Goal: Task Accomplishment & Management: Use online tool/utility

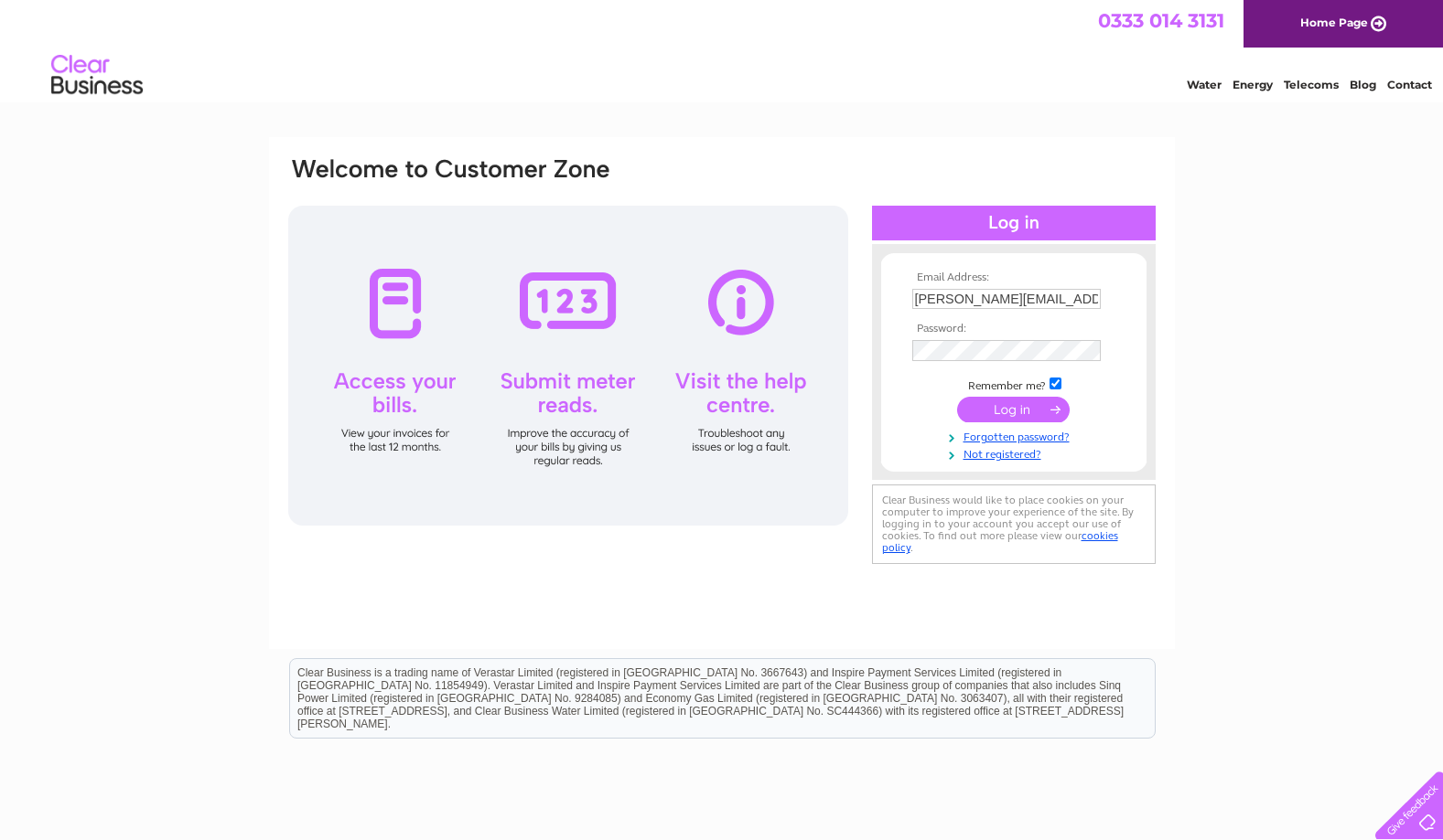
click at [1001, 411] on input "submit" at bounding box center [1012, 409] width 112 height 26
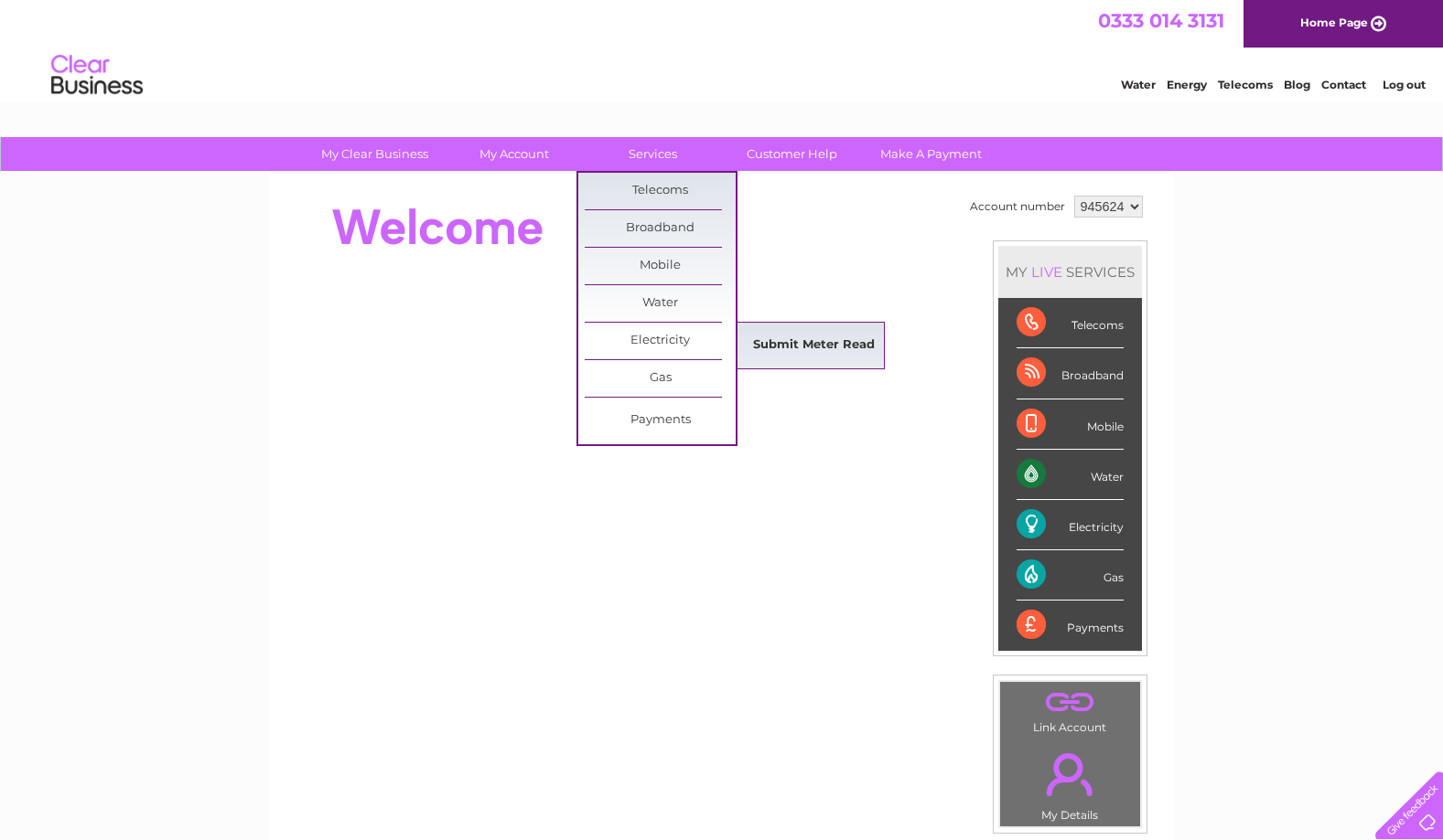
click at [784, 335] on link "Submit Meter Read" at bounding box center [813, 346] width 151 height 37
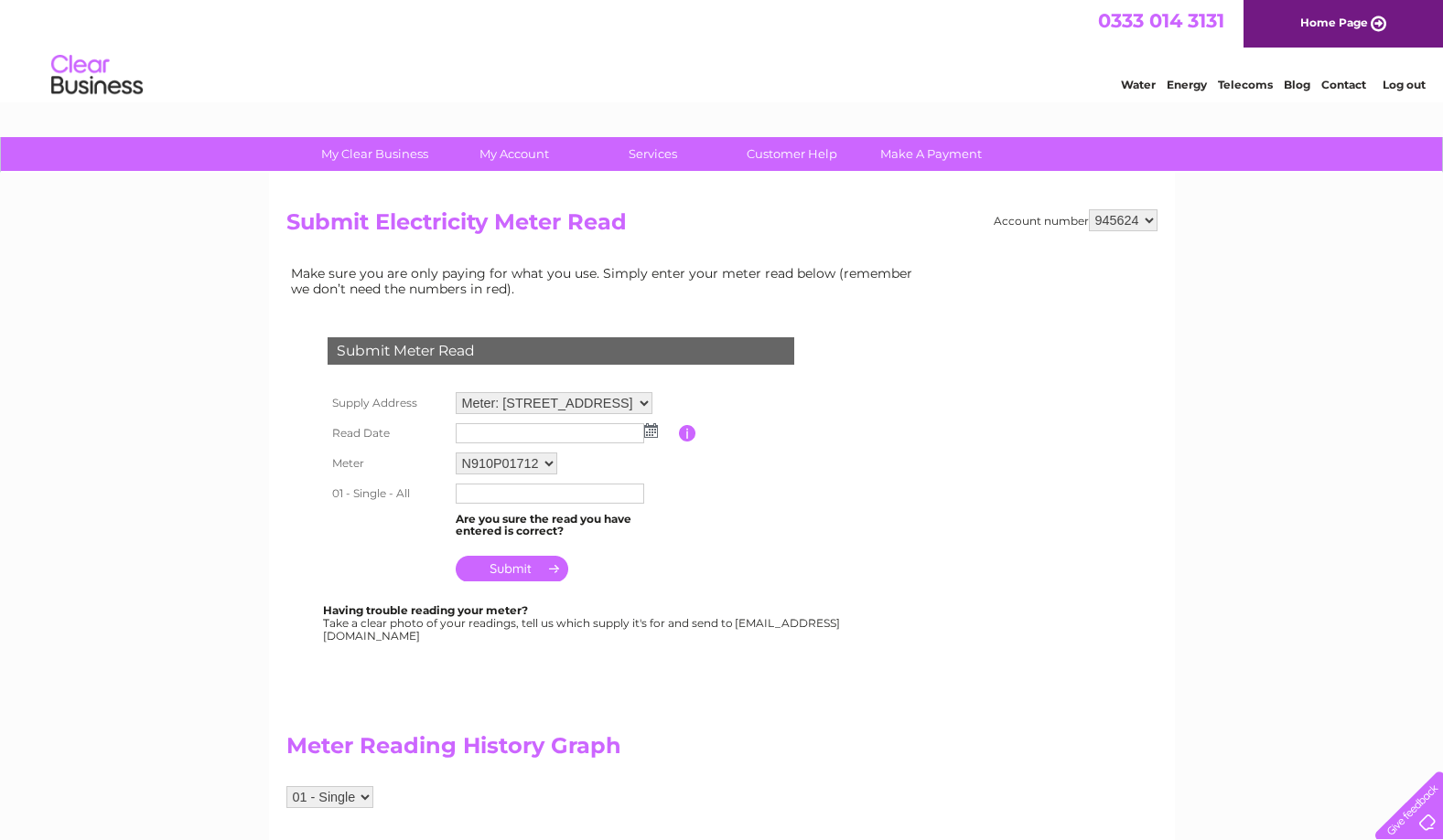
click at [651, 426] on img at bounding box center [651, 431] width 13 height 14
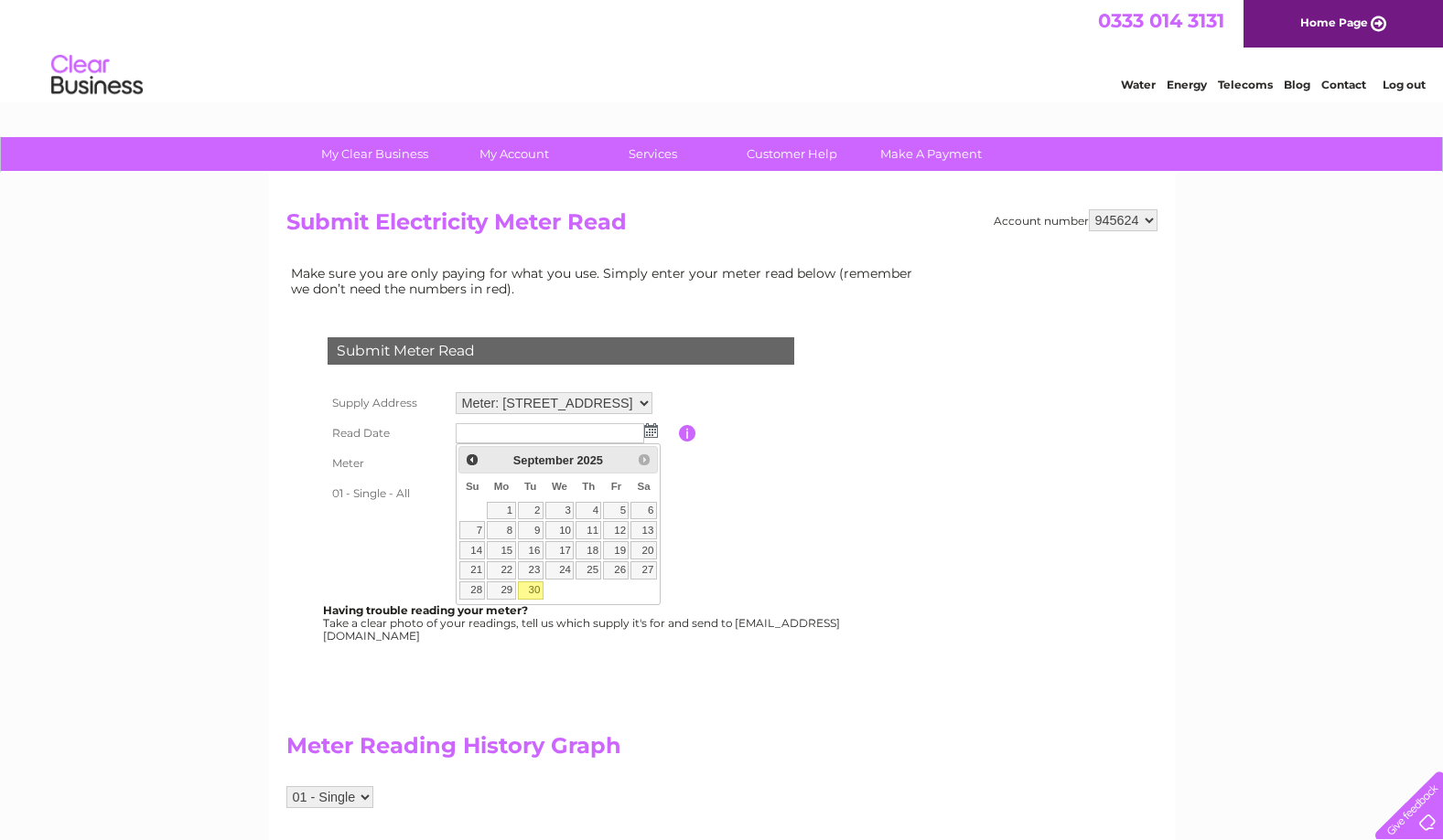
click at [532, 588] on link "30" at bounding box center [531, 590] width 26 height 18
type input "2025/09/30"
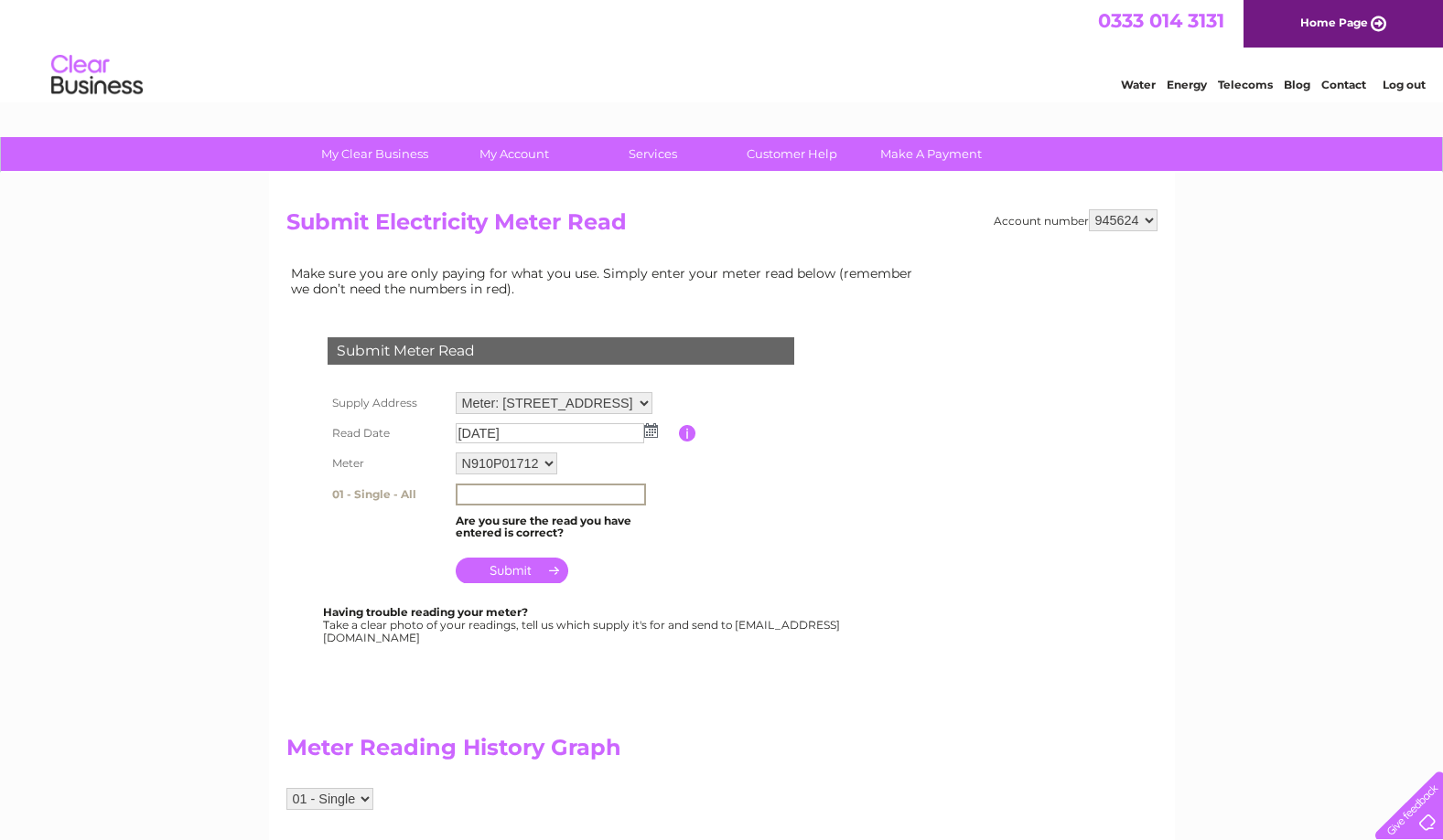
click at [471, 493] on input "text" at bounding box center [551, 494] width 190 height 22
type input "223691"
click at [544, 566] on input "submit" at bounding box center [511, 569] width 112 height 26
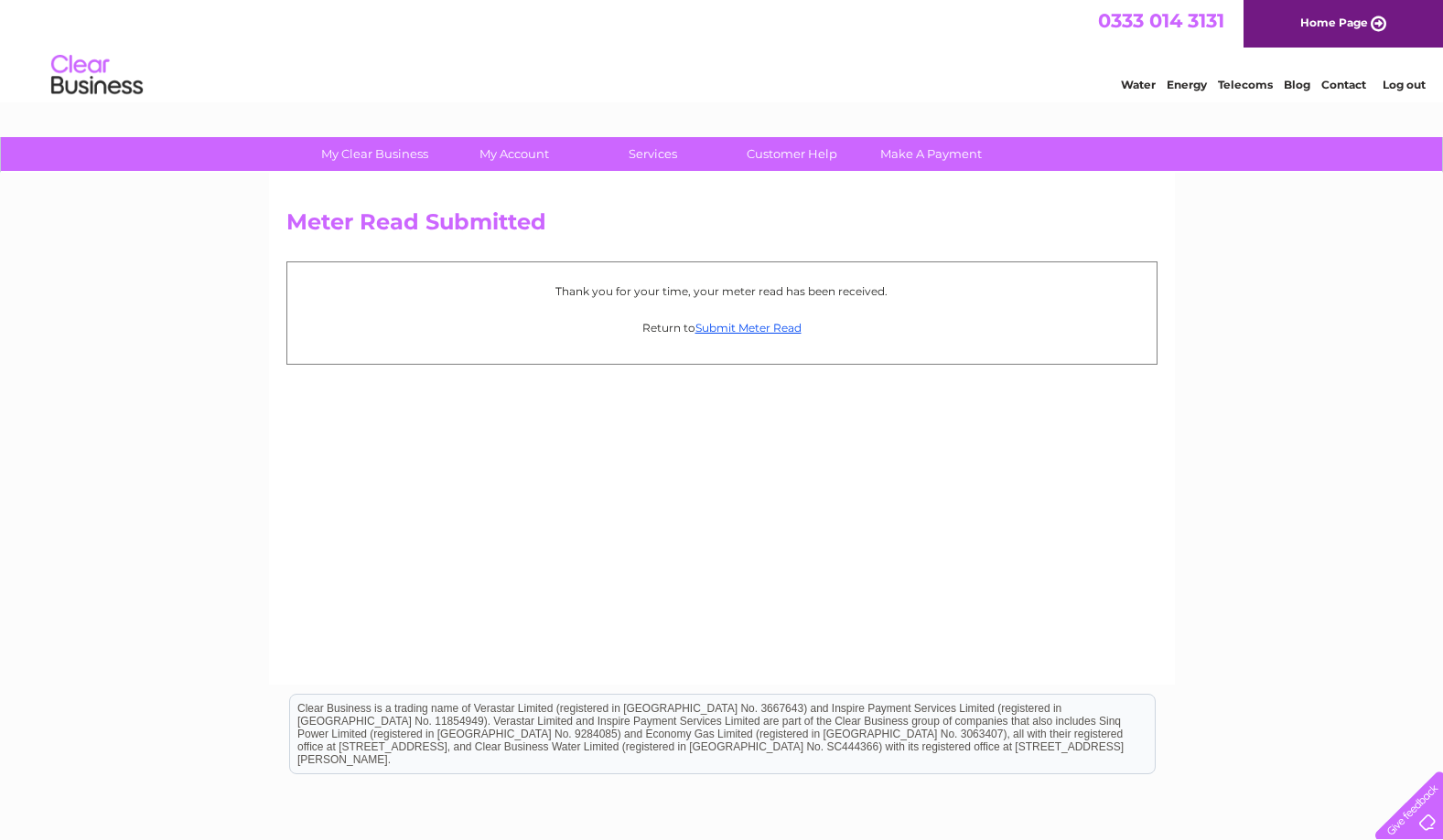
click at [708, 320] on p "Return to Submit Meter Read" at bounding box center [721, 328] width 851 height 17
click at [740, 324] on link "Submit Meter Read" at bounding box center [748, 328] width 106 height 13
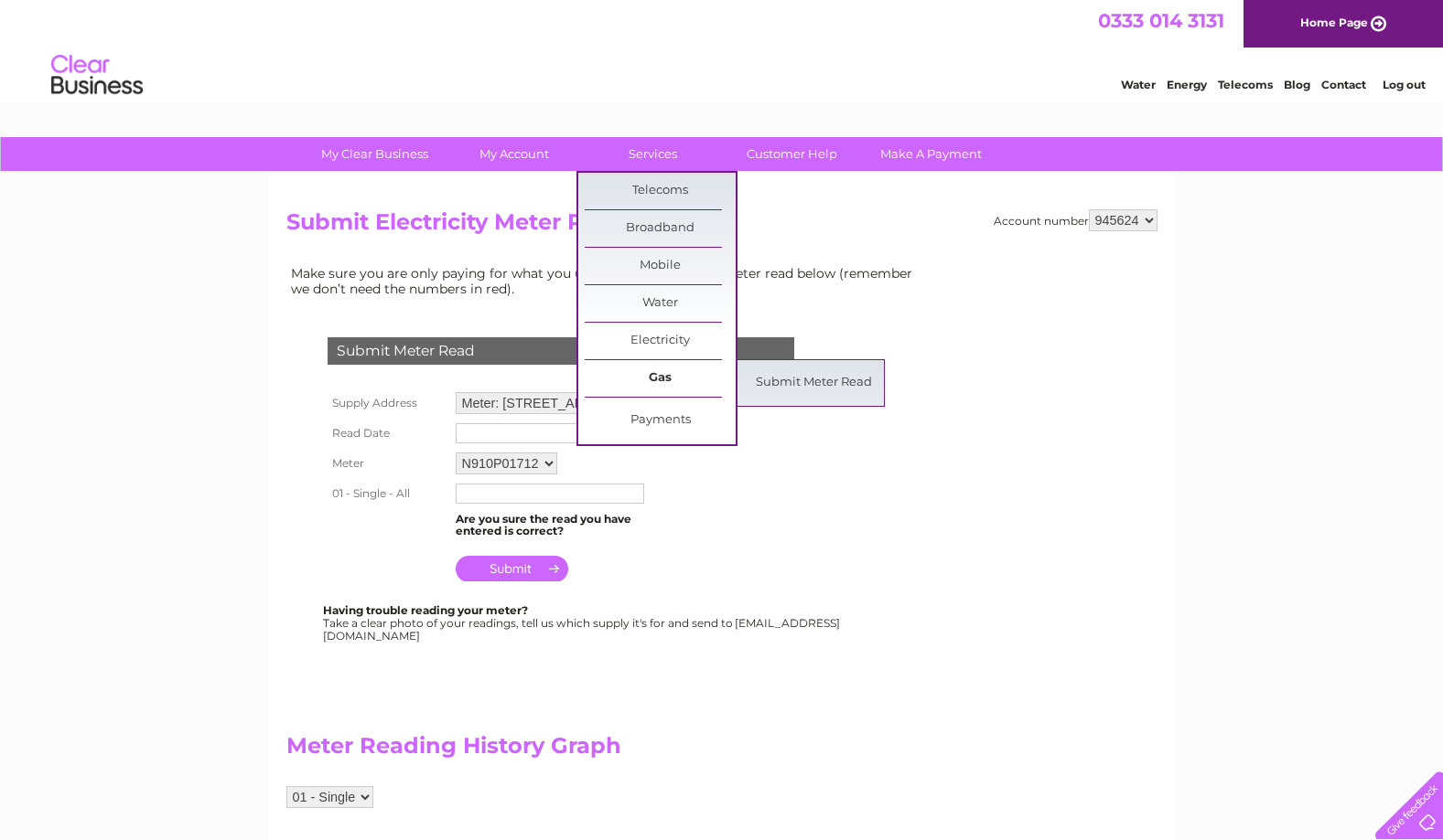
click at [638, 374] on link "Gas" at bounding box center [659, 379] width 151 height 37
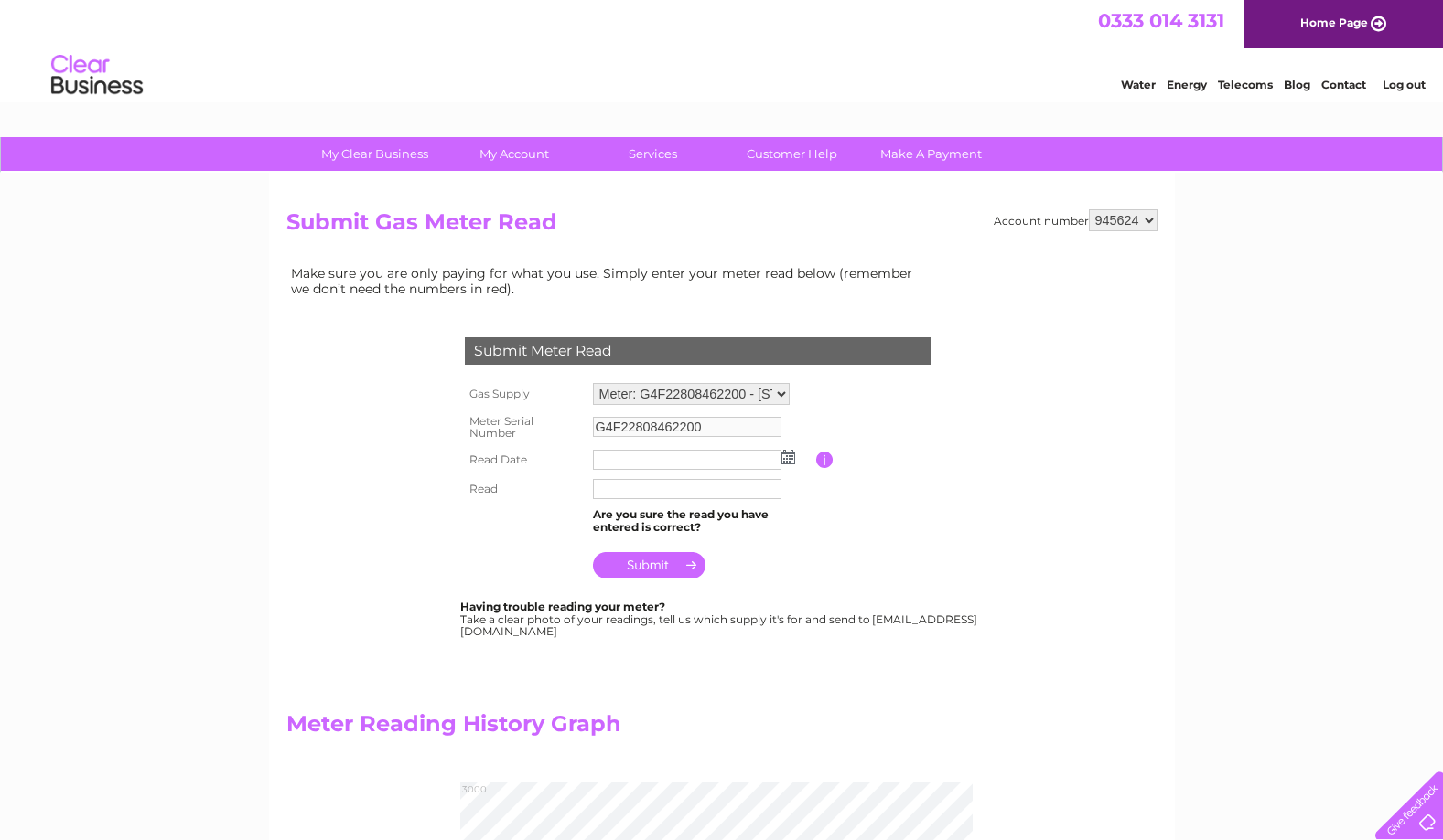
click at [784, 456] on img at bounding box center [788, 457] width 13 height 14
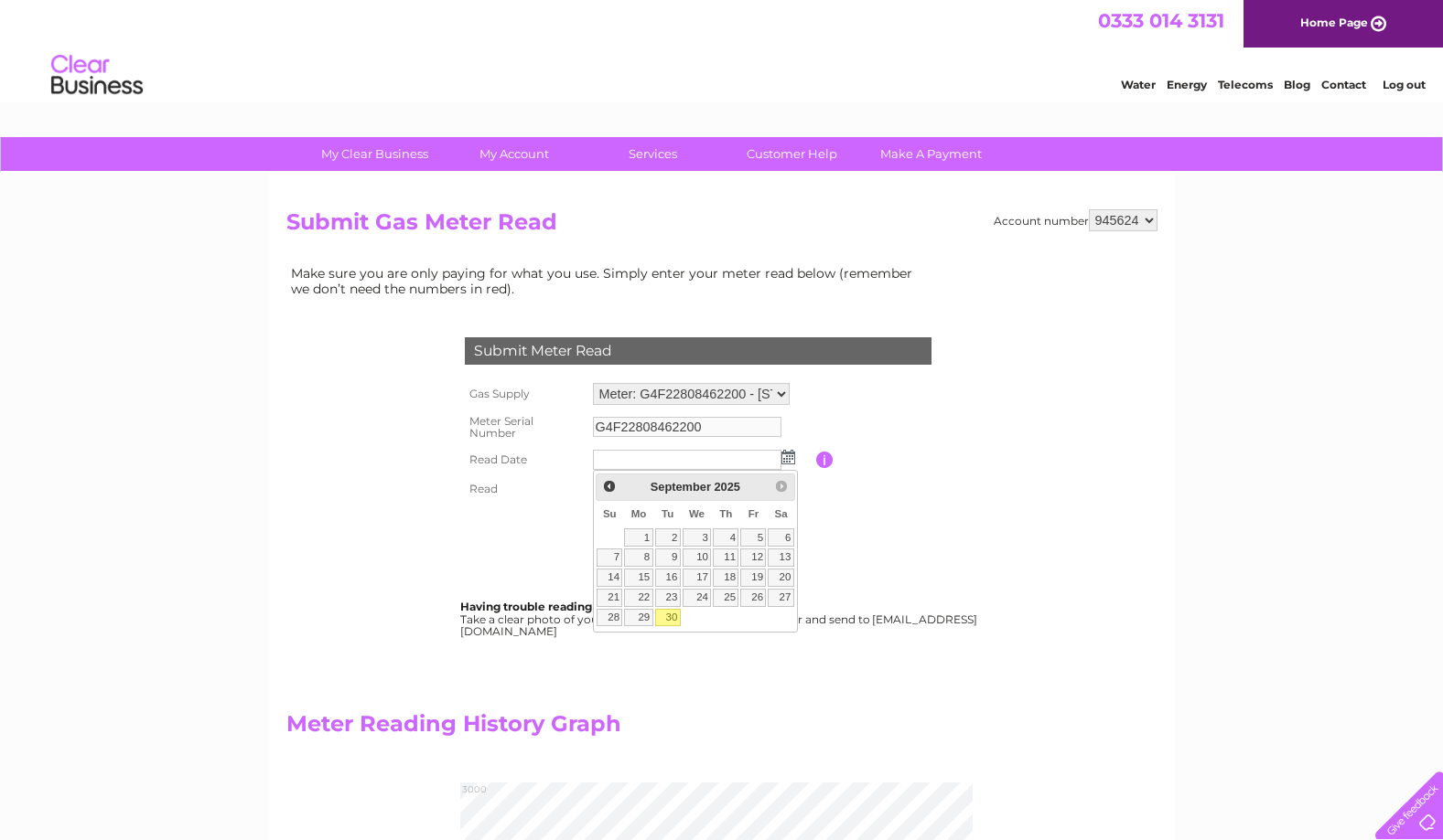
click at [667, 622] on link "30" at bounding box center [667, 618] width 26 height 18
type input "[DATE]"
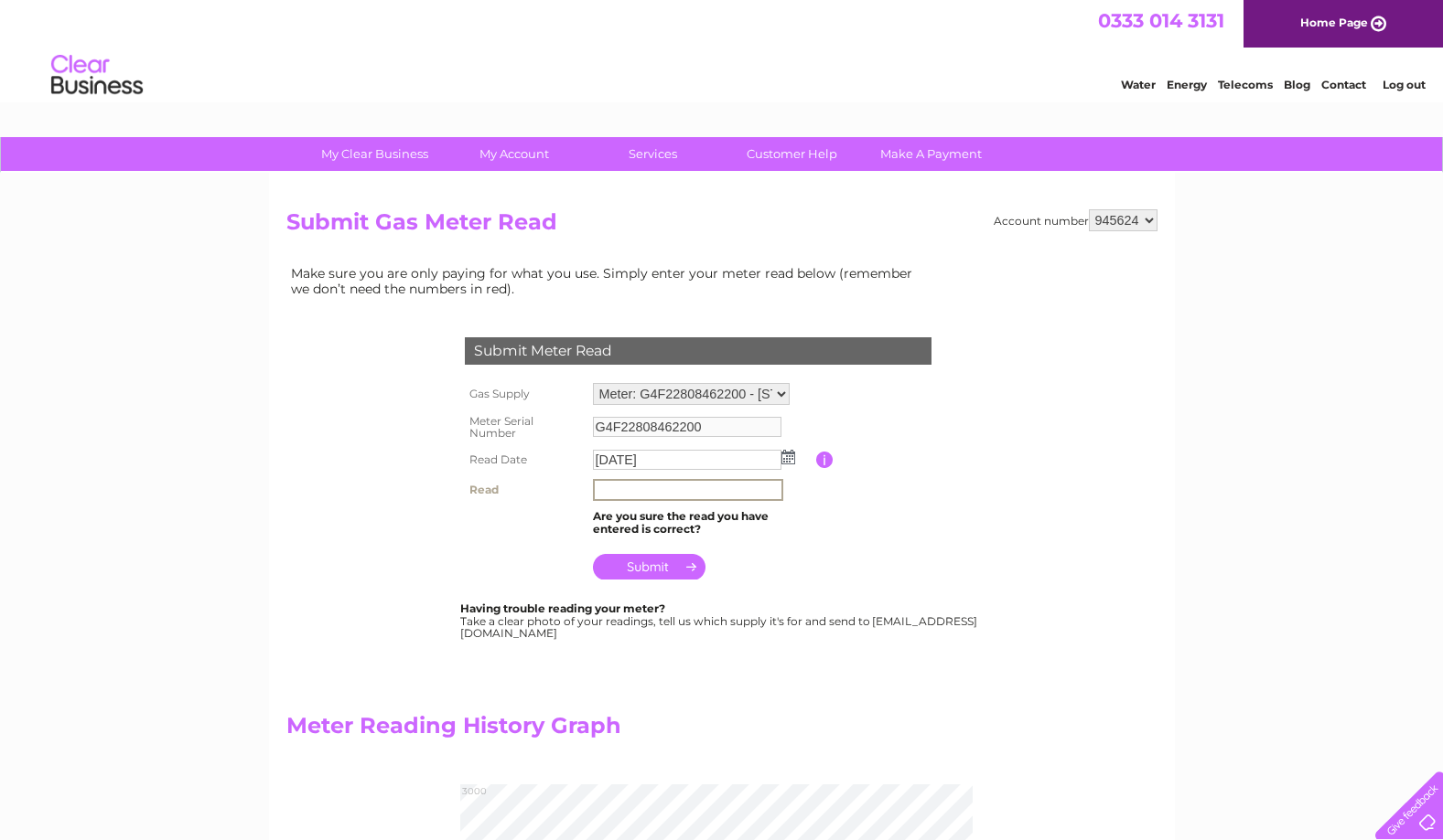
click at [610, 492] on input "text" at bounding box center [688, 490] width 190 height 22
type input "2830"
click at [660, 571] on input "submit" at bounding box center [649, 567] width 112 height 26
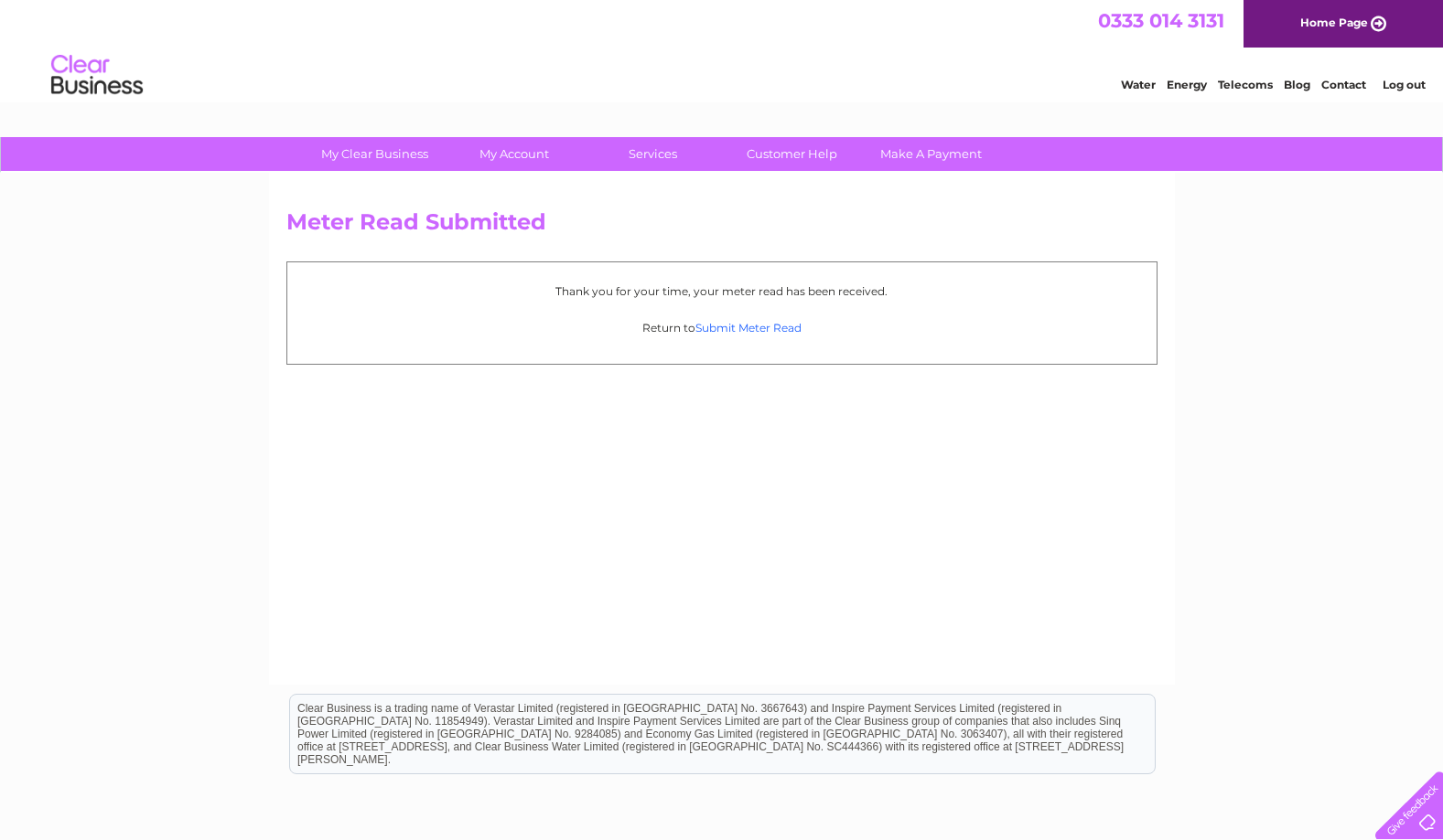
click at [746, 331] on link "Submit Meter Read" at bounding box center [748, 328] width 106 height 13
